Goal: Use online tool/utility: Utilize a website feature to perform a specific function

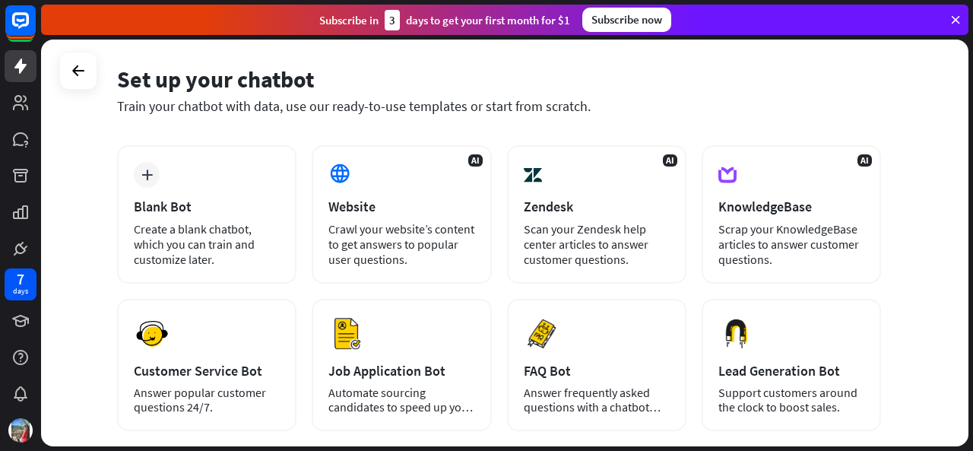
scroll to position [56, 0]
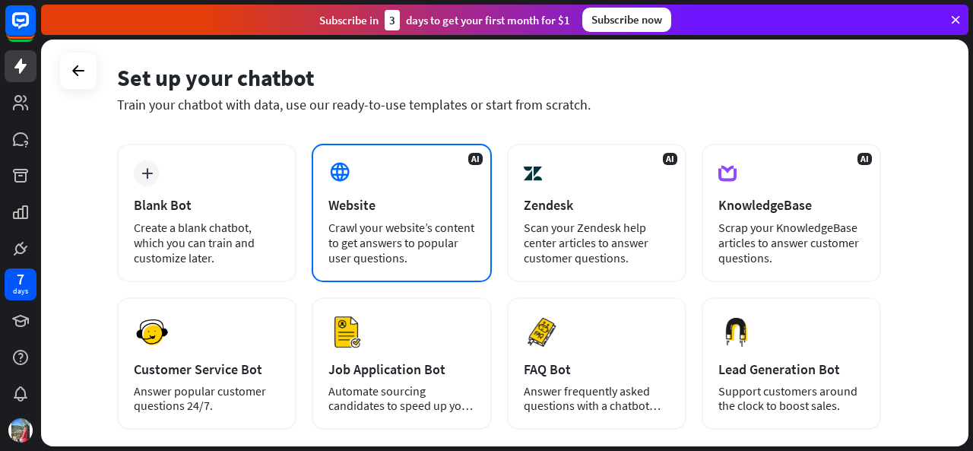
click at [387, 195] on div "AI Website Crawl your website’s content to get answers to popular user question…" at bounding box center [401, 213] width 179 height 138
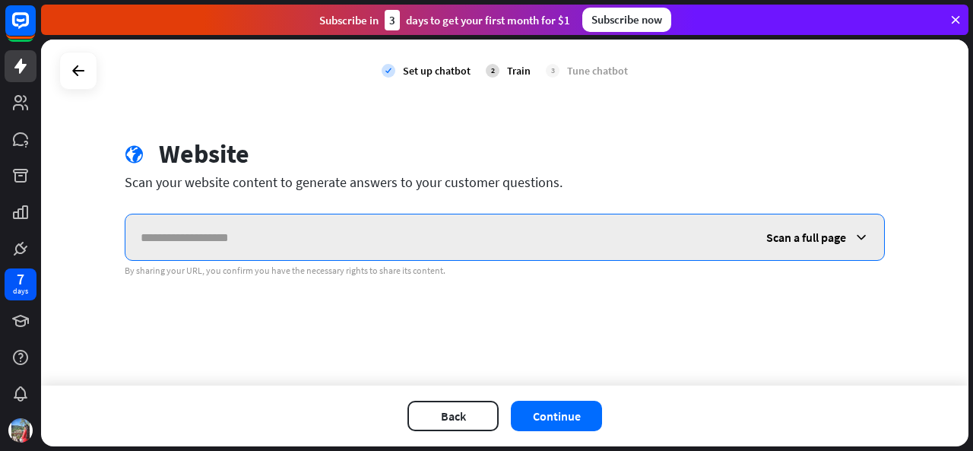
paste input "**********"
type input "*"
paste input "**********"
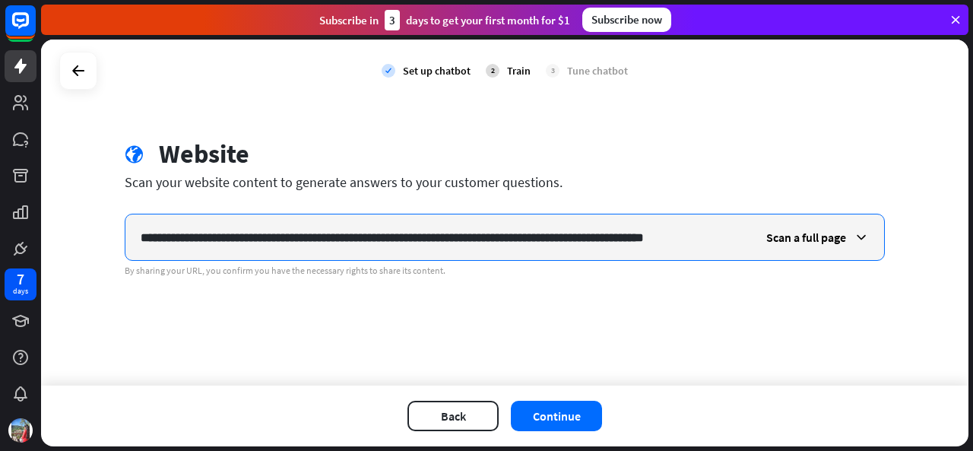
scroll to position [0, 75]
type input "**********"
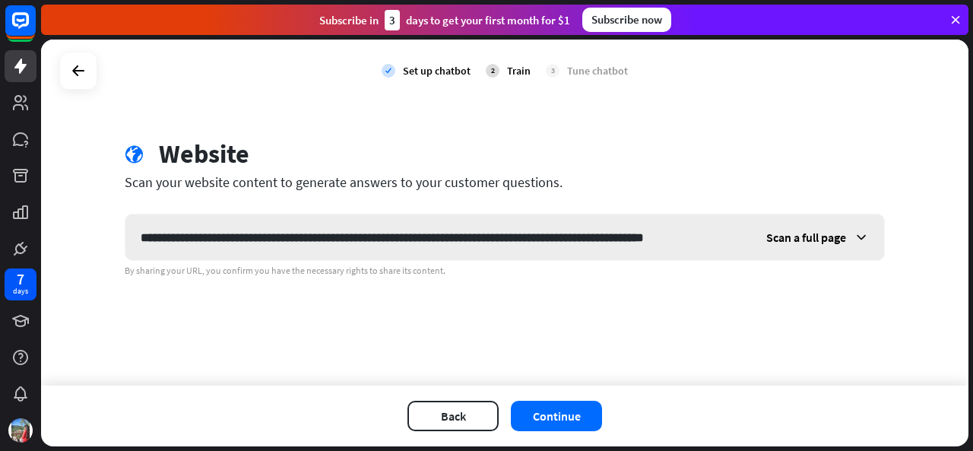
scroll to position [0, 0]
click at [791, 232] on span "Scan a full page" at bounding box center [806, 237] width 80 height 15
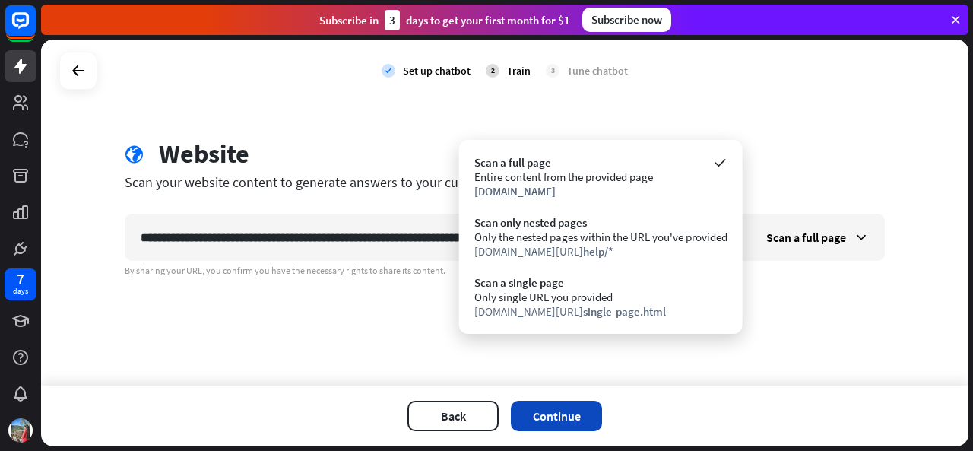
click at [534, 414] on button "Continue" at bounding box center [556, 416] width 91 height 30
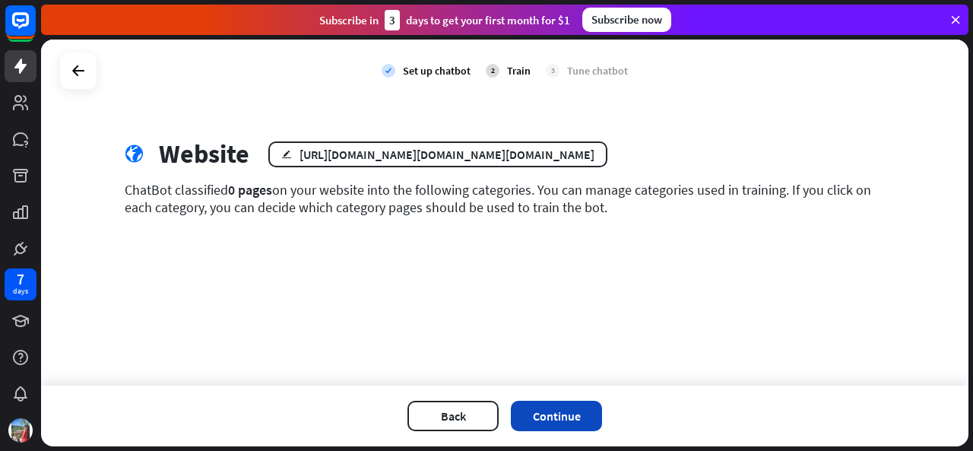
click at [531, 428] on button "Continue" at bounding box center [556, 416] width 91 height 30
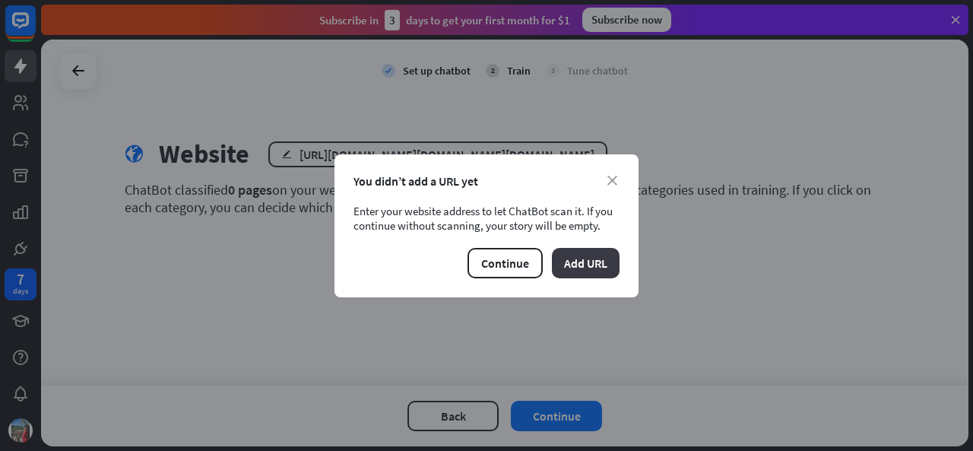
click at [577, 266] on button "Add URL" at bounding box center [586, 263] width 68 height 30
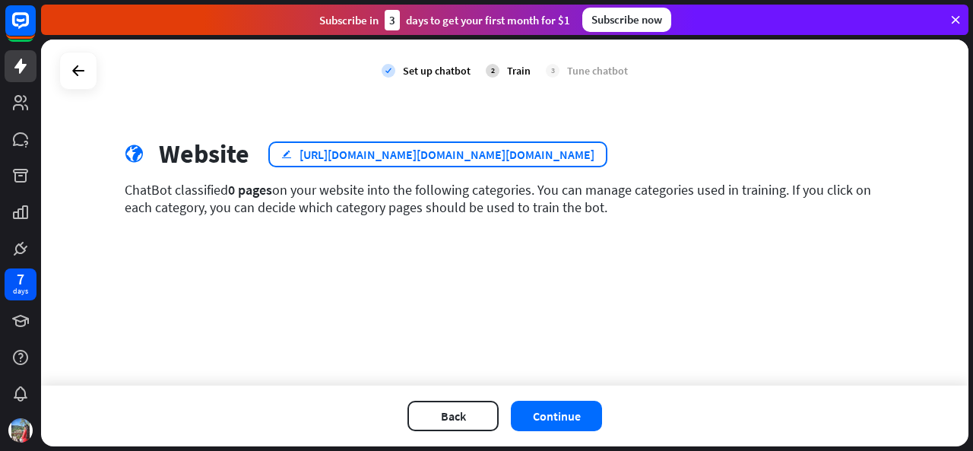
click at [570, 160] on div "[URL][DOMAIN_NAME][DOMAIN_NAME][DOMAIN_NAME]" at bounding box center [447, 154] width 295 height 15
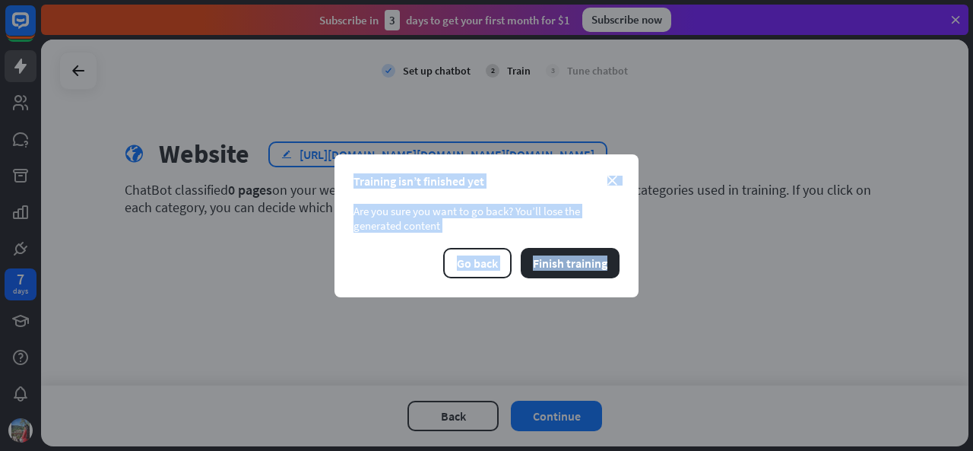
click at [570, 160] on div "close Training isn’t finished yet Are you sure you want to go back? You’ll lose…" at bounding box center [487, 225] width 304 height 143
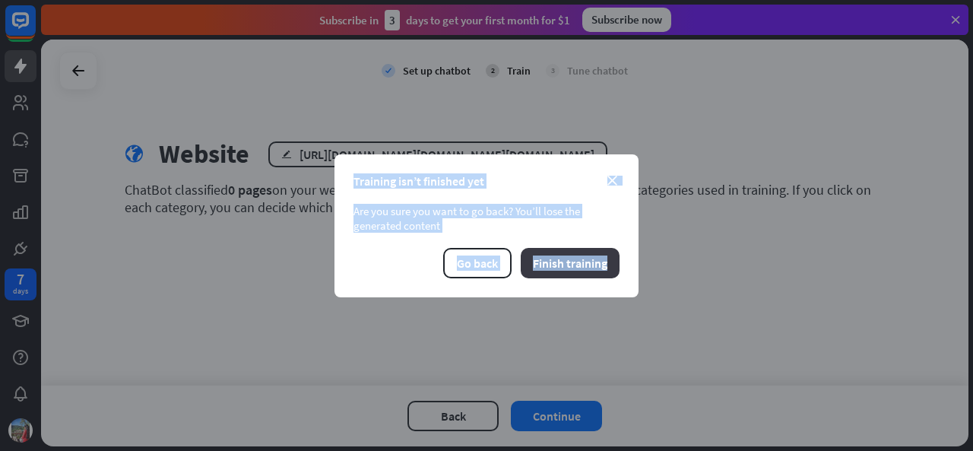
click at [574, 249] on button "Finish training" at bounding box center [570, 263] width 99 height 30
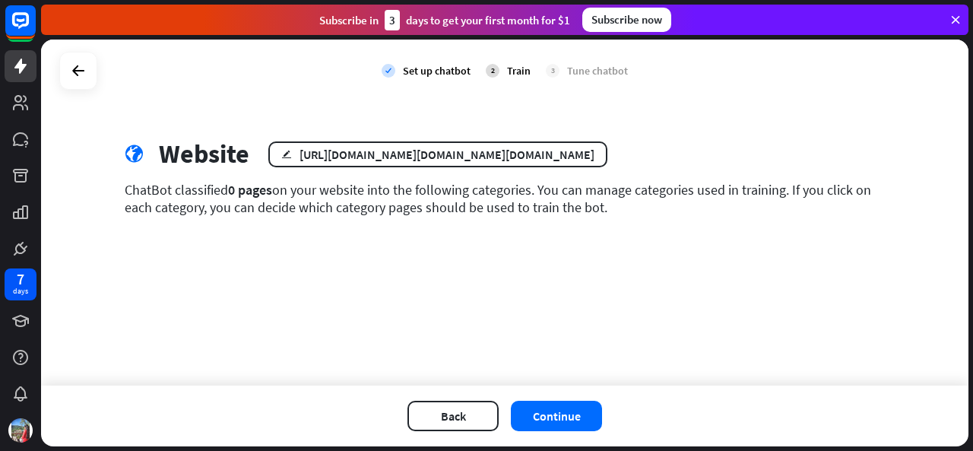
click at [514, 71] on div "Train" at bounding box center [519, 71] width 24 height 14
click at [450, 72] on div "Set up chatbot" at bounding box center [437, 71] width 68 height 14
click at [459, 408] on button "Back" at bounding box center [452, 416] width 91 height 30
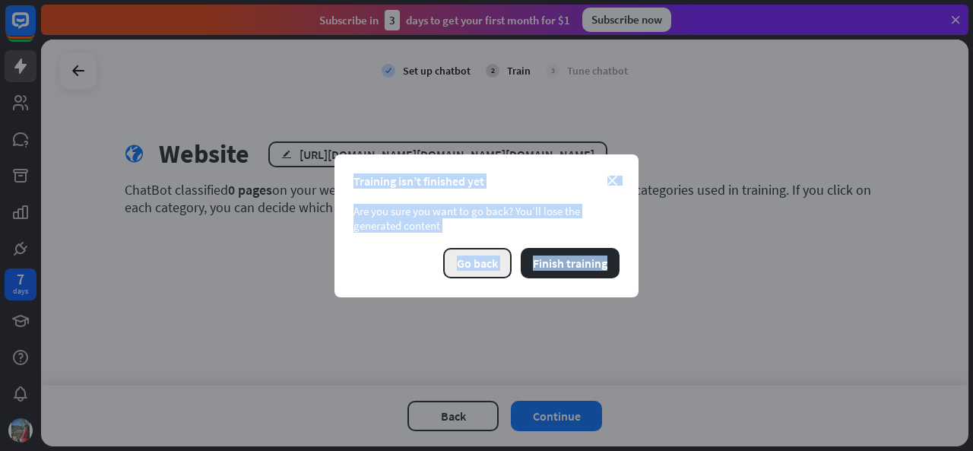
click at [465, 259] on button "Go back" at bounding box center [477, 263] width 68 height 30
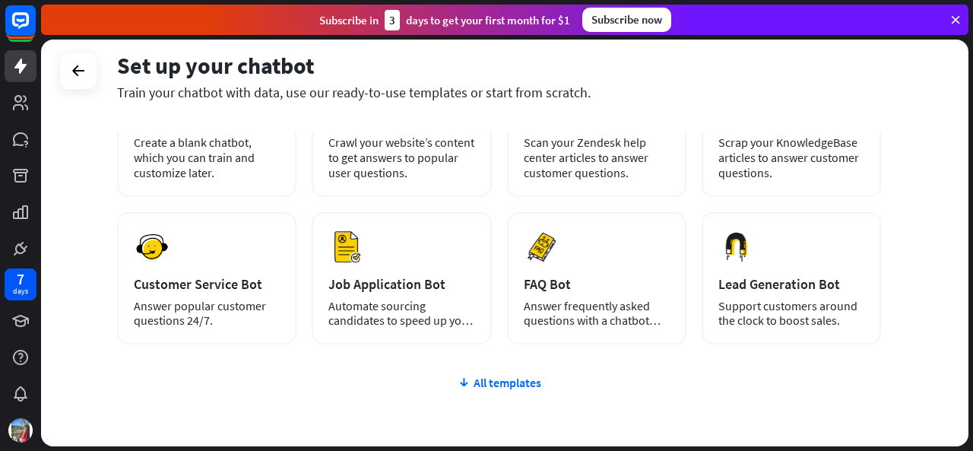
scroll to position [141, 0]
click at [238, 143] on div "Create a blank chatbot, which you can train and customize later." at bounding box center [207, 158] width 146 height 46
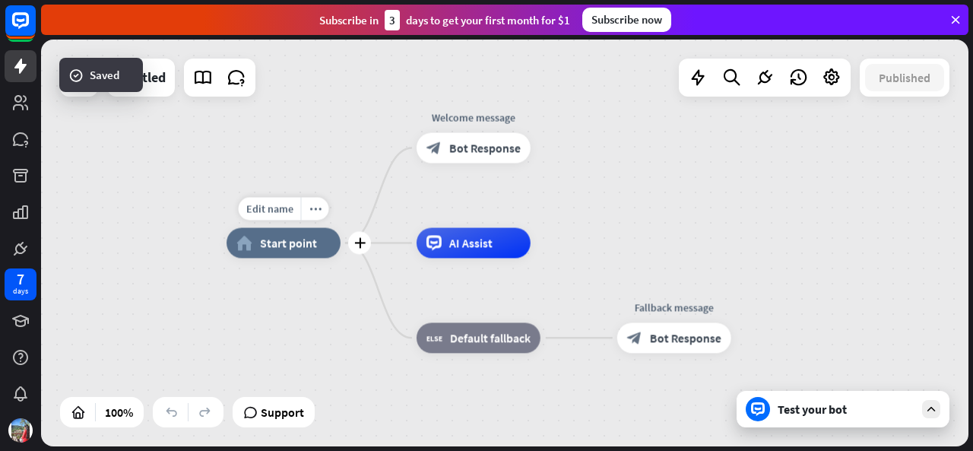
click at [295, 258] on div "Edit name more_horiz plus home_2 Start point" at bounding box center [284, 242] width 114 height 30
click at [281, 213] on span "Edit name" at bounding box center [269, 208] width 47 height 14
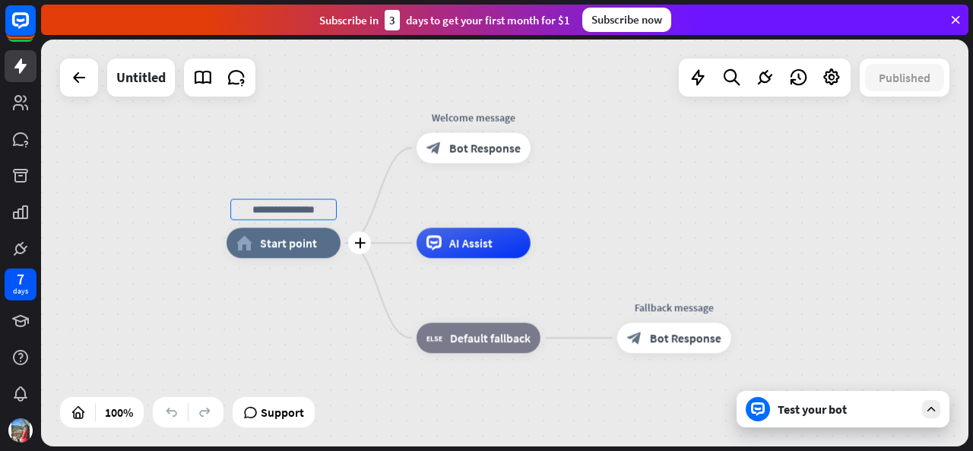
click at [281, 213] on input "text" at bounding box center [283, 208] width 106 height 21
type input "**********"
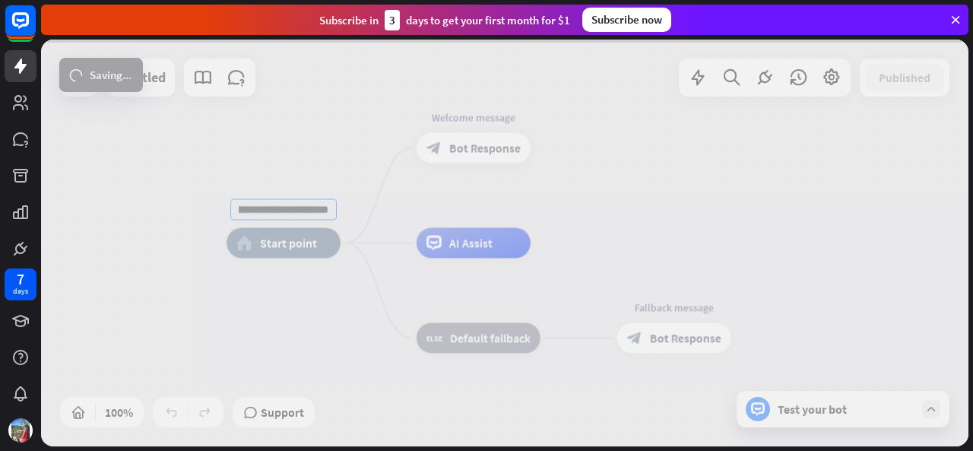
scroll to position [0, 0]
click at [444, 144] on div "**********" at bounding box center [505, 243] width 928 height 407
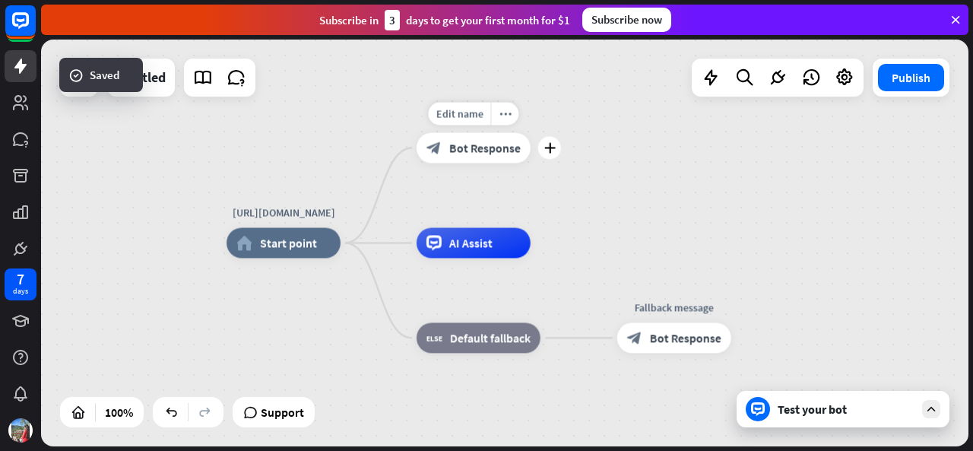
click at [482, 151] on span "Bot Response" at bounding box center [484, 147] width 71 height 15
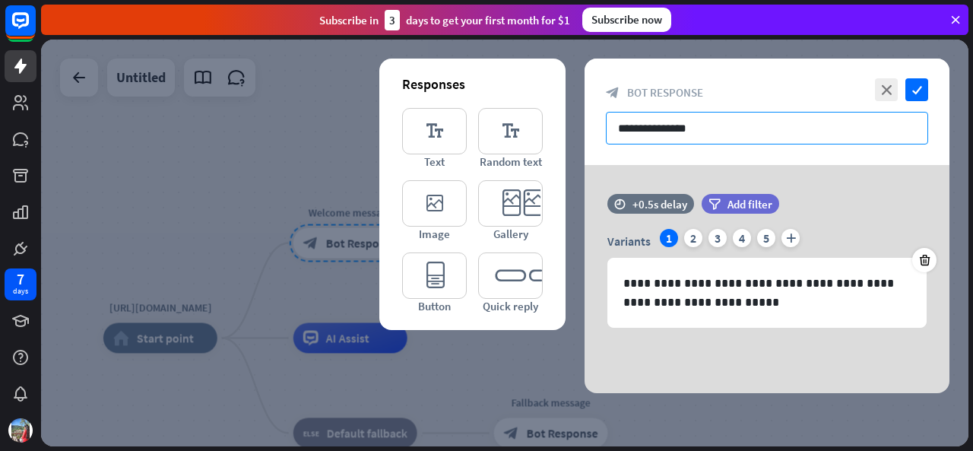
click at [725, 132] on input "**********" at bounding box center [767, 128] width 322 height 33
click at [880, 87] on icon "close" at bounding box center [886, 89] width 23 height 23
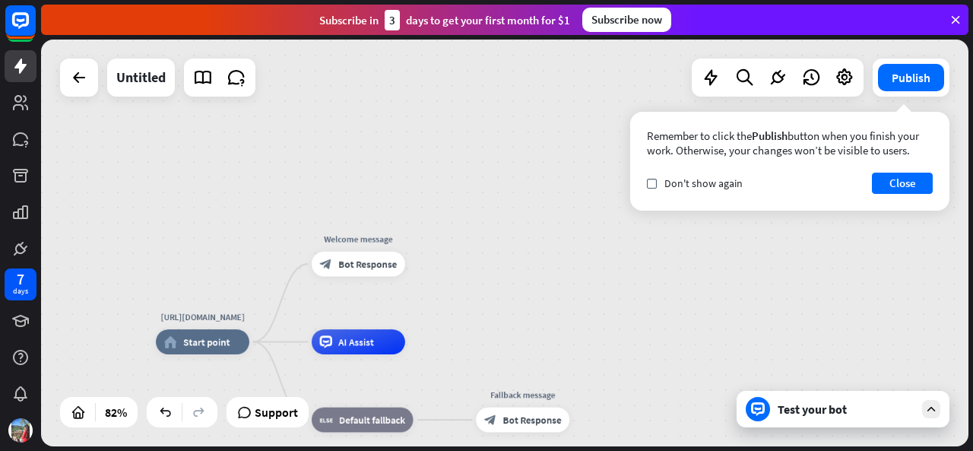
click at [847, 419] on div "Test your bot" at bounding box center [843, 409] width 213 height 36
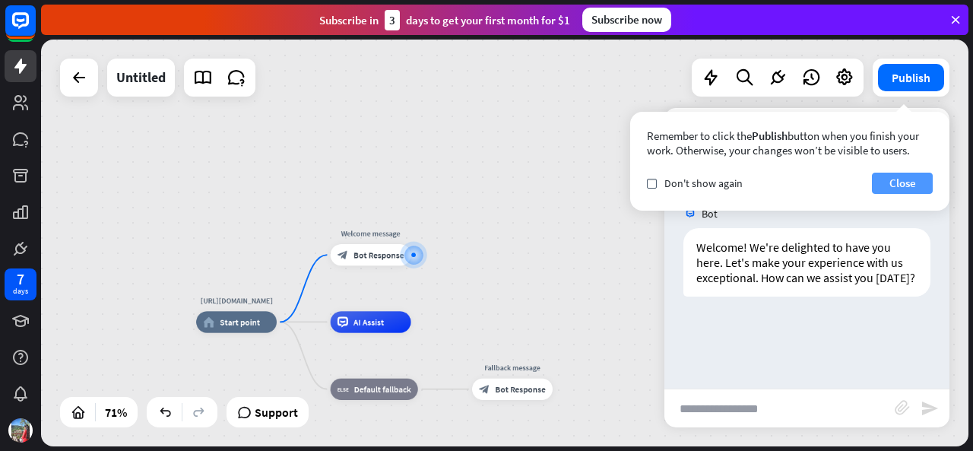
click at [898, 182] on button "Close" at bounding box center [902, 183] width 61 height 21
